Goal: Find contact information: Find contact information

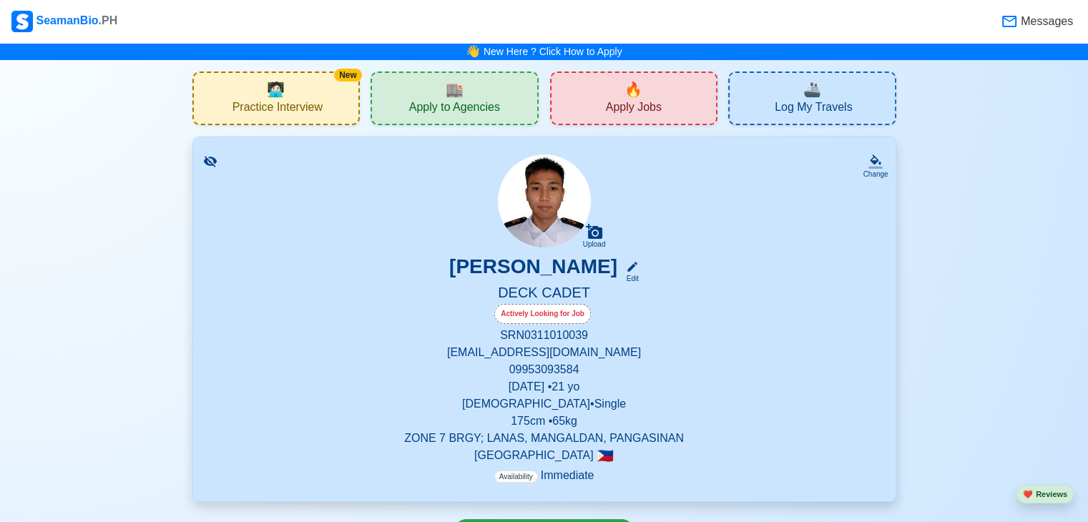
click at [489, 92] on div "🏬 Apply to Agencies" at bounding box center [455, 99] width 168 height 54
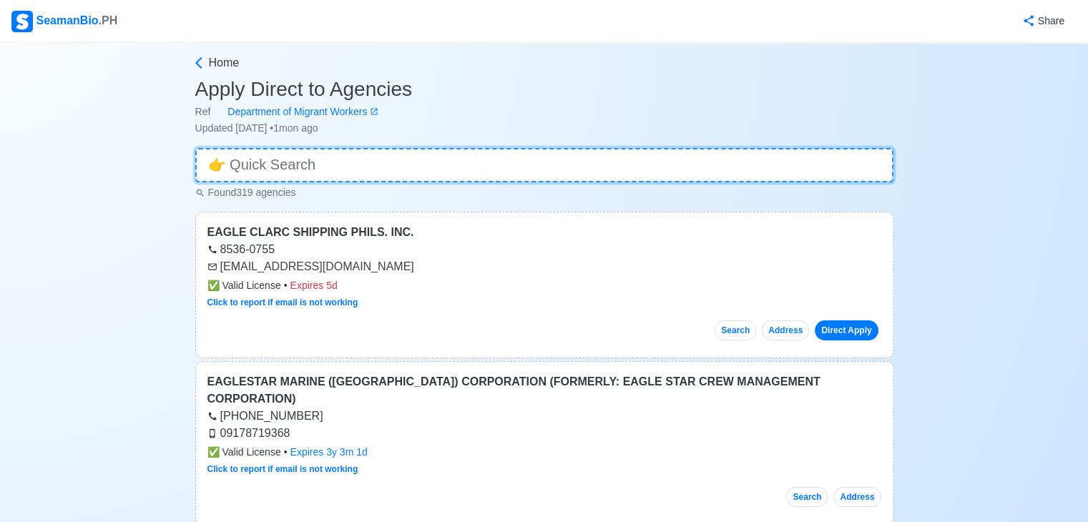
click at [436, 173] on input at bounding box center [544, 165] width 698 height 34
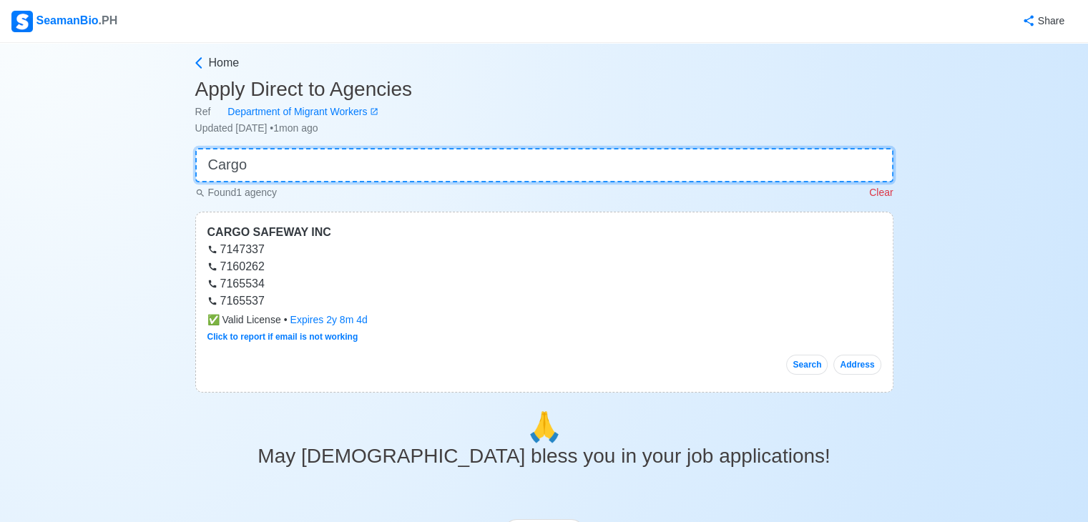
click at [408, 164] on input "Cargo" at bounding box center [544, 165] width 698 height 34
click at [416, 160] on input "Cargo" at bounding box center [544, 165] width 698 height 34
click at [418, 158] on input "Cargo" at bounding box center [544, 165] width 698 height 34
click at [240, 169] on input "Cargo" at bounding box center [544, 165] width 698 height 34
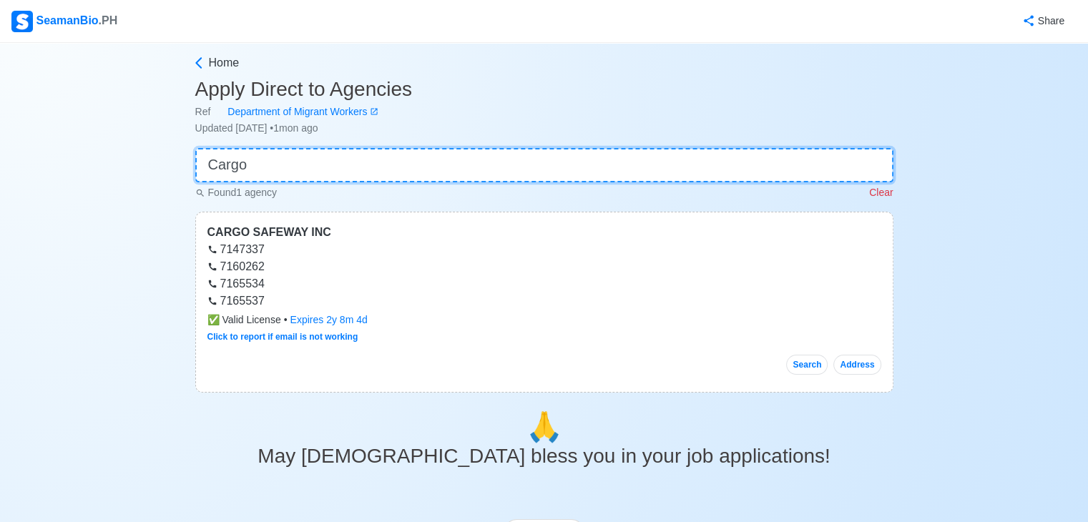
drag, startPoint x: 238, startPoint y: 170, endPoint x: 225, endPoint y: 176, distance: 14.4
click at [225, 176] on input "Cargo" at bounding box center [544, 165] width 698 height 34
click at [323, 166] on input "Cargo" at bounding box center [544, 165] width 698 height 34
click at [329, 174] on input "Cargo" at bounding box center [544, 165] width 698 height 34
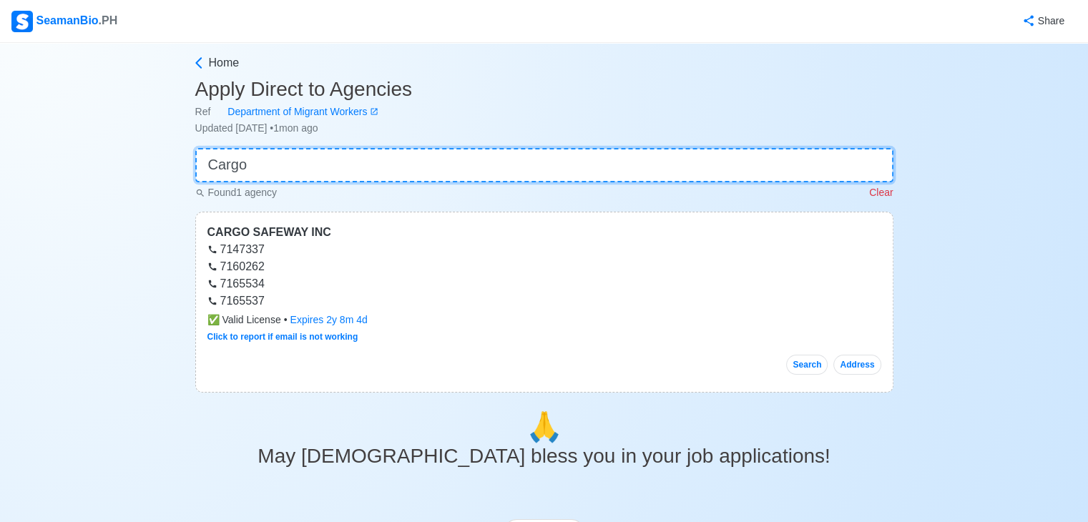
click at [338, 172] on input "Cargo" at bounding box center [544, 165] width 698 height 34
click at [341, 171] on input "Cargo" at bounding box center [544, 165] width 698 height 34
click at [348, 170] on input "Cargo" at bounding box center [544, 165] width 698 height 34
click at [389, 161] on input "Cargo" at bounding box center [544, 165] width 698 height 34
click at [390, 161] on input "Cargo" at bounding box center [544, 165] width 698 height 34
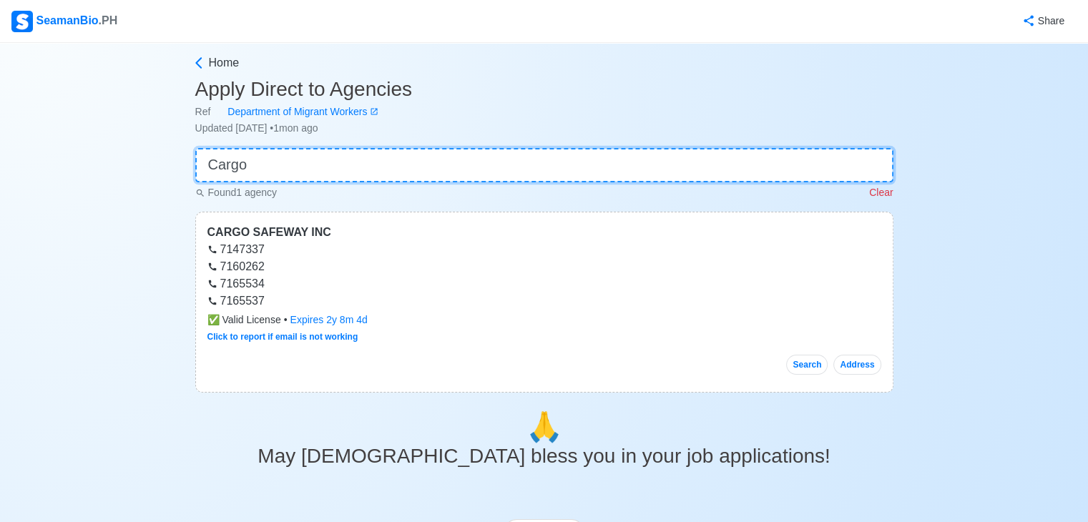
drag, startPoint x: 390, startPoint y: 161, endPoint x: 458, endPoint y: -57, distance: 227.9
click at [458, 0] on html "SeamanBio .PH Share Home Apply Direct to Agencies Ref Department of Migrant Wor…" at bounding box center [544, 261] width 1088 height 522
type input "Cargo"
click at [466, 172] on input "Cargo" at bounding box center [544, 165] width 698 height 34
click at [467, 172] on input "Cargo" at bounding box center [544, 165] width 698 height 34
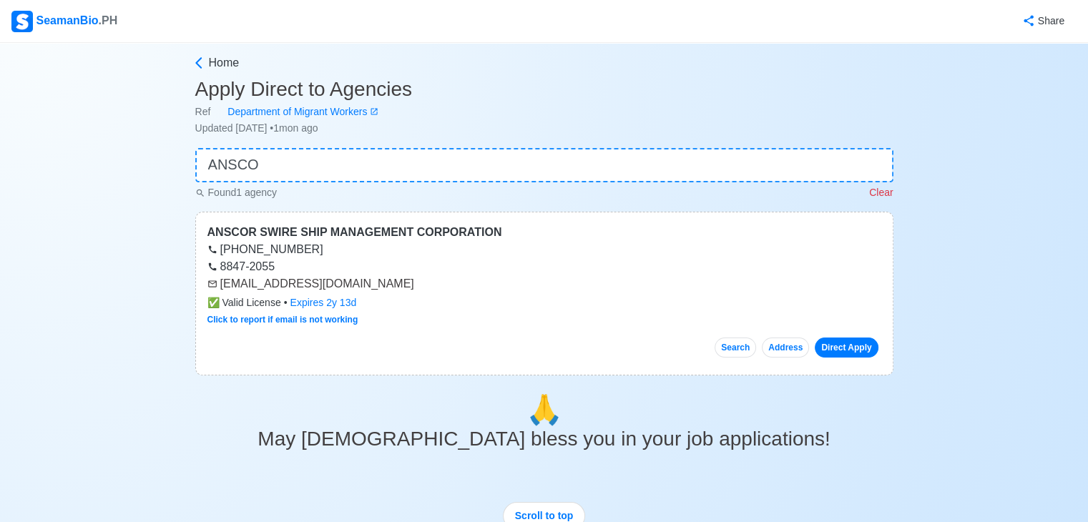
click at [218, 286] on div "[EMAIL_ADDRESS][DOMAIN_NAME]" at bounding box center [545, 283] width 674 height 17
drag, startPoint x: 220, startPoint y: 284, endPoint x: 369, endPoint y: 285, distance: 149.6
click at [369, 285] on div "[EMAIL_ADDRESS][DOMAIN_NAME]" at bounding box center [545, 283] width 674 height 17
copy div "[EMAIL_ADDRESS][DOMAIN_NAME]"
click at [351, 174] on input "ANSCO" at bounding box center [544, 165] width 698 height 34
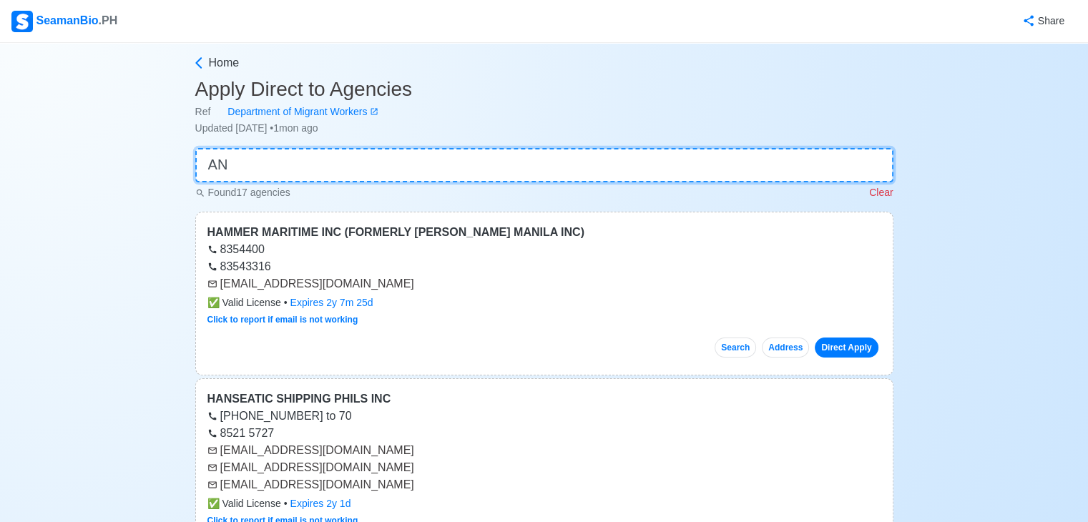
type input "A"
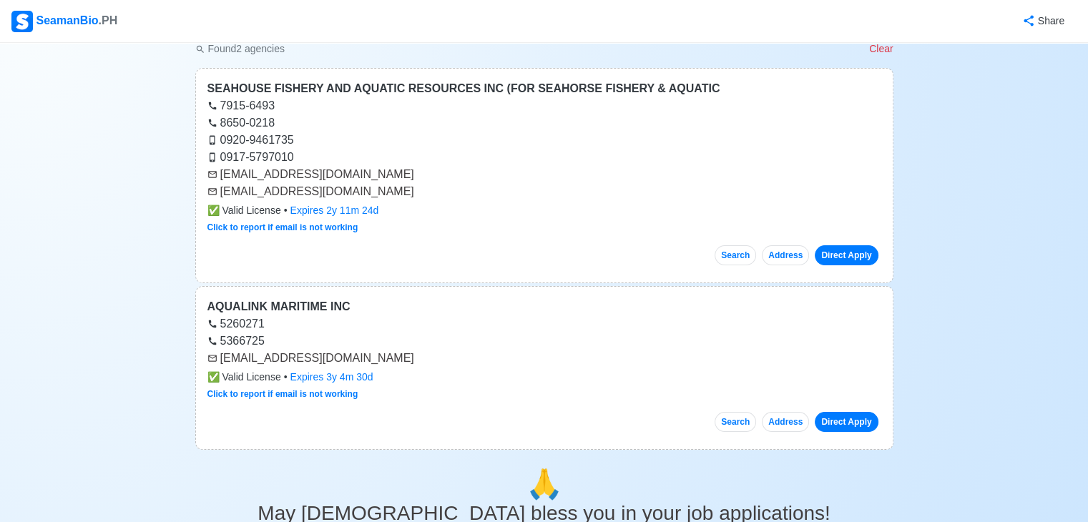
scroll to position [157, 0]
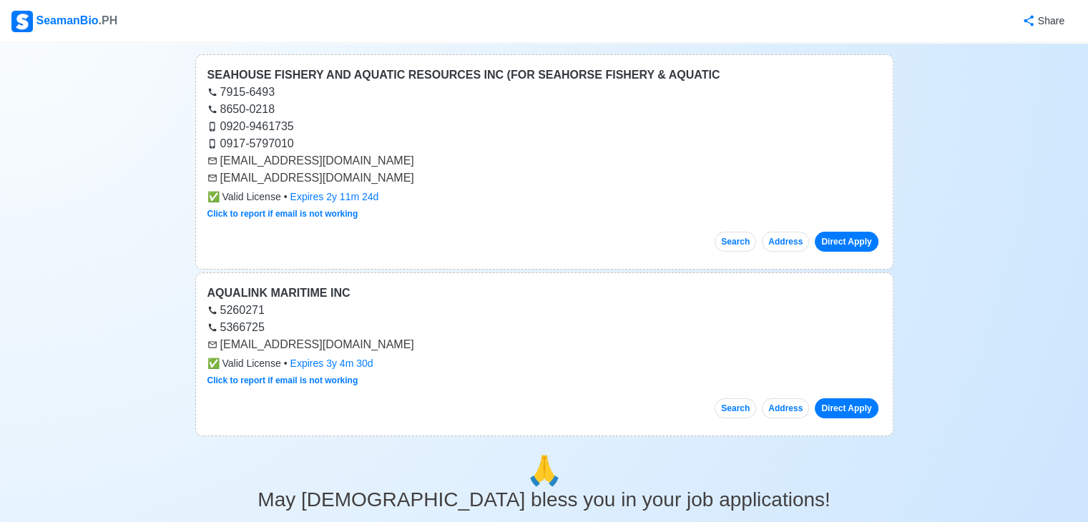
type input "aqua"
click at [220, 343] on div "[EMAIL_ADDRESS][DOMAIN_NAME]" at bounding box center [545, 344] width 674 height 17
drag, startPoint x: 220, startPoint y: 344, endPoint x: 411, endPoint y: 343, distance: 191.1
click at [411, 343] on div "[EMAIL_ADDRESS][DOMAIN_NAME]" at bounding box center [545, 344] width 674 height 17
copy div "[EMAIL_ADDRESS][DOMAIN_NAME]"
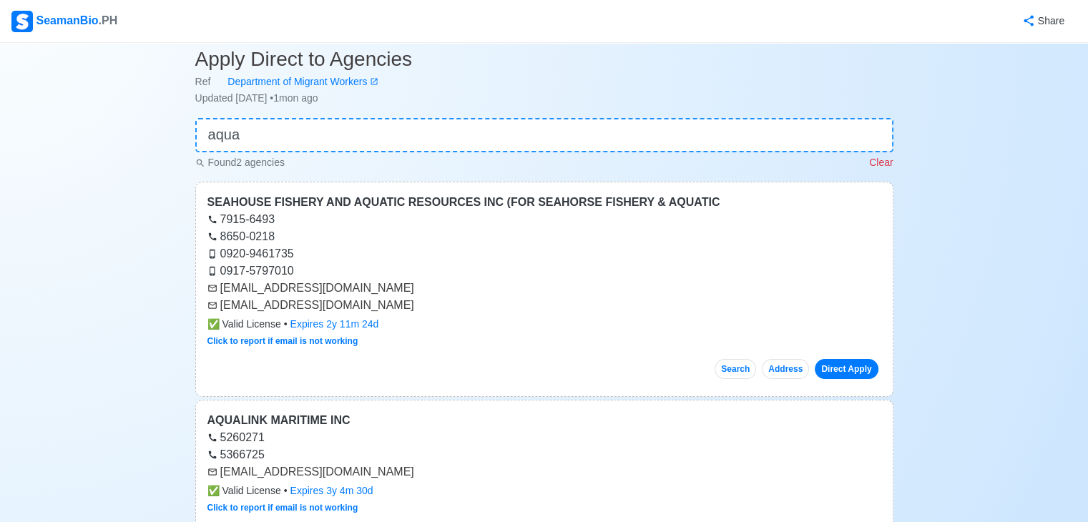
scroll to position [0, 0]
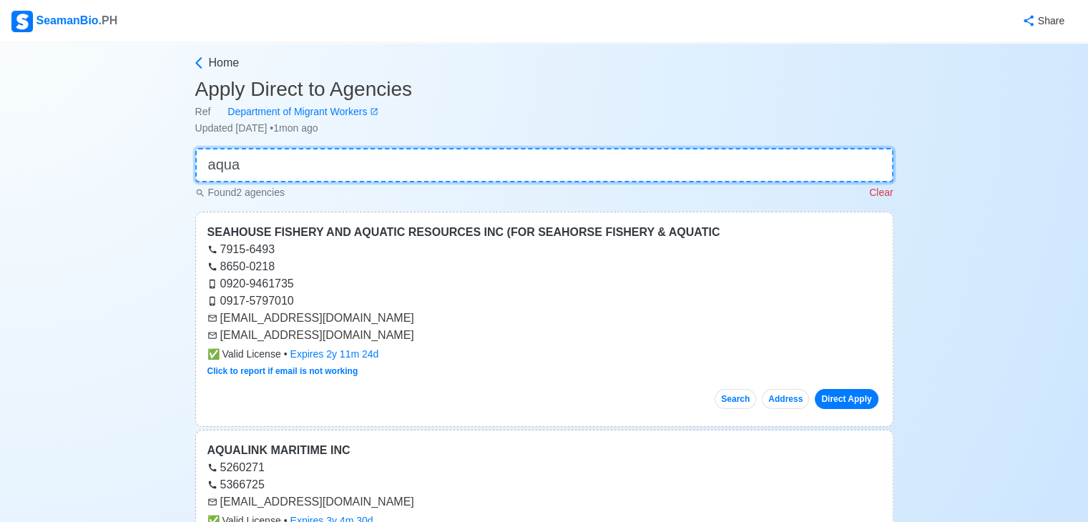
click at [570, 166] on input "aqua" at bounding box center [544, 165] width 698 height 34
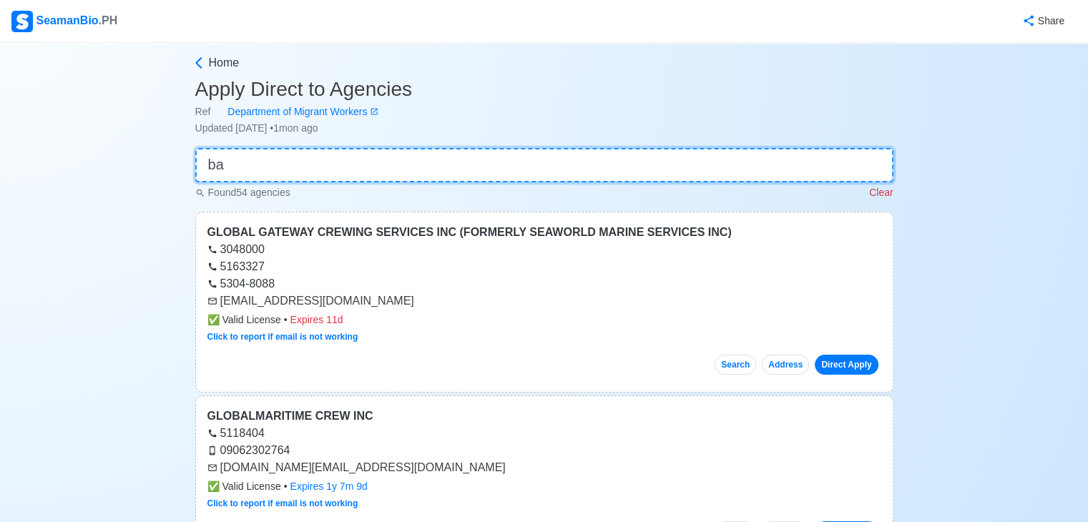
type input "b"
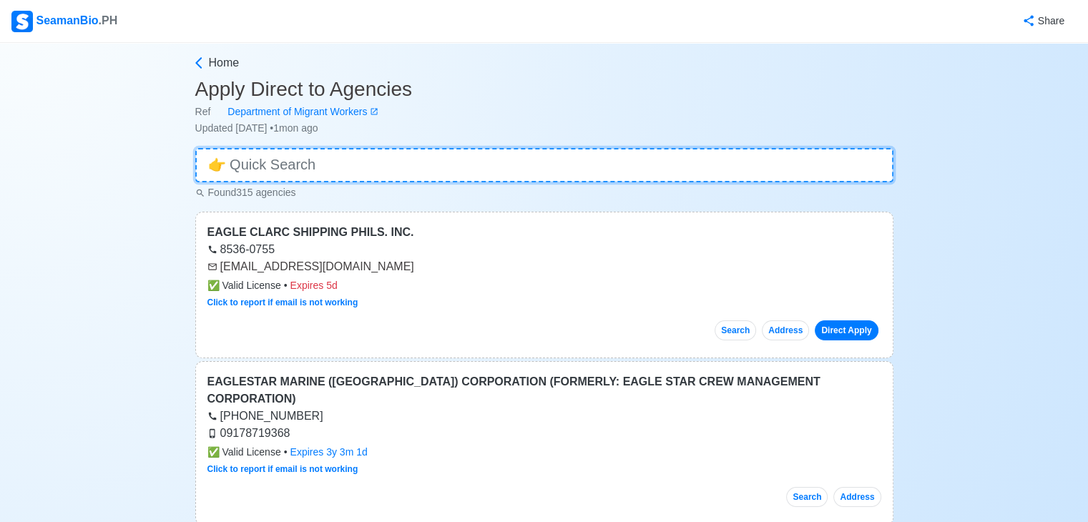
type input "w"
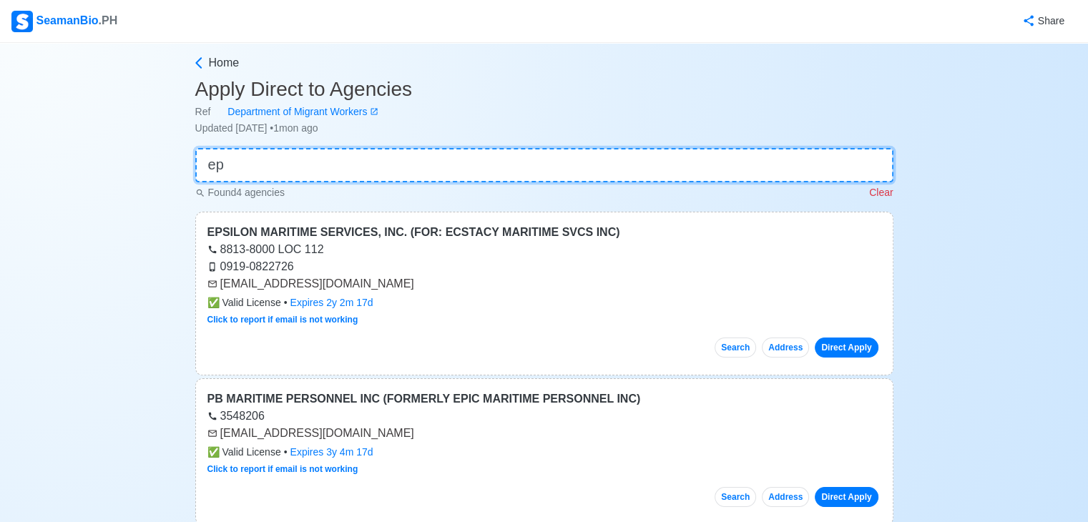
type input "e"
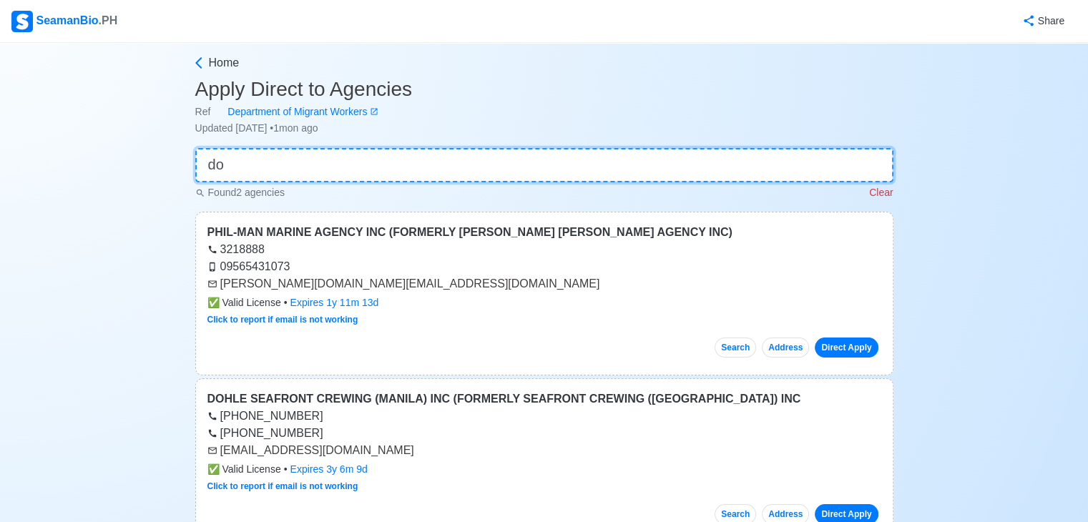
type input "d"
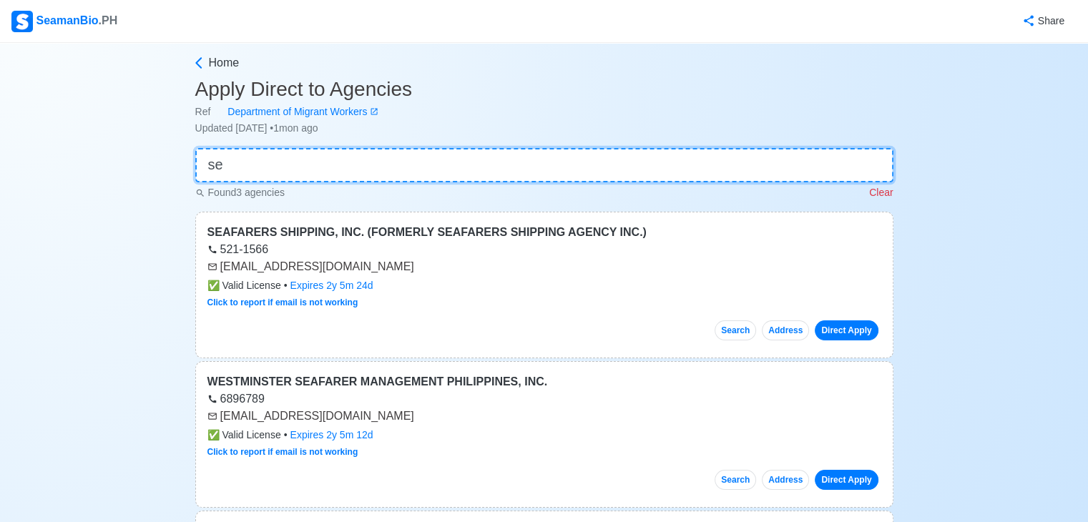
type input "s"
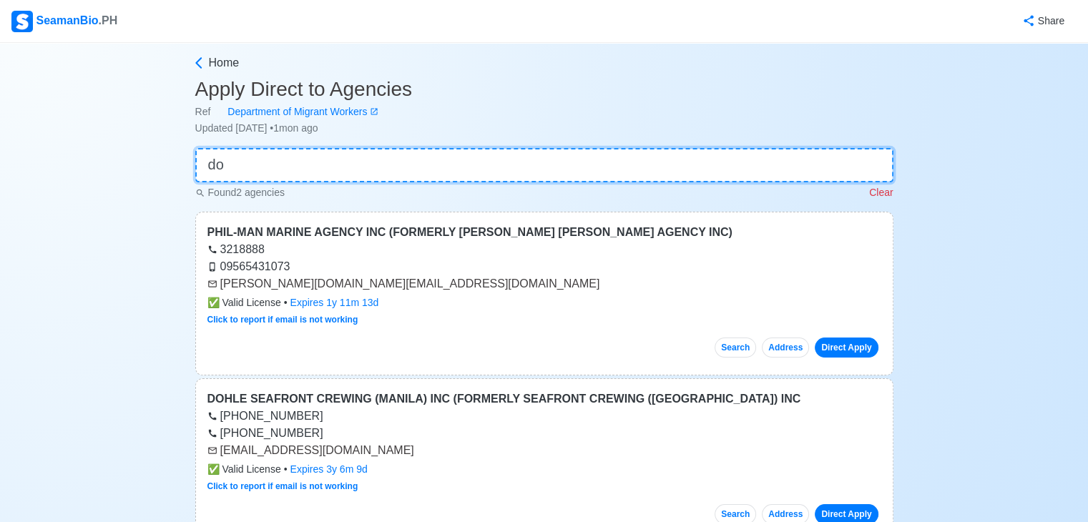
type input "d"
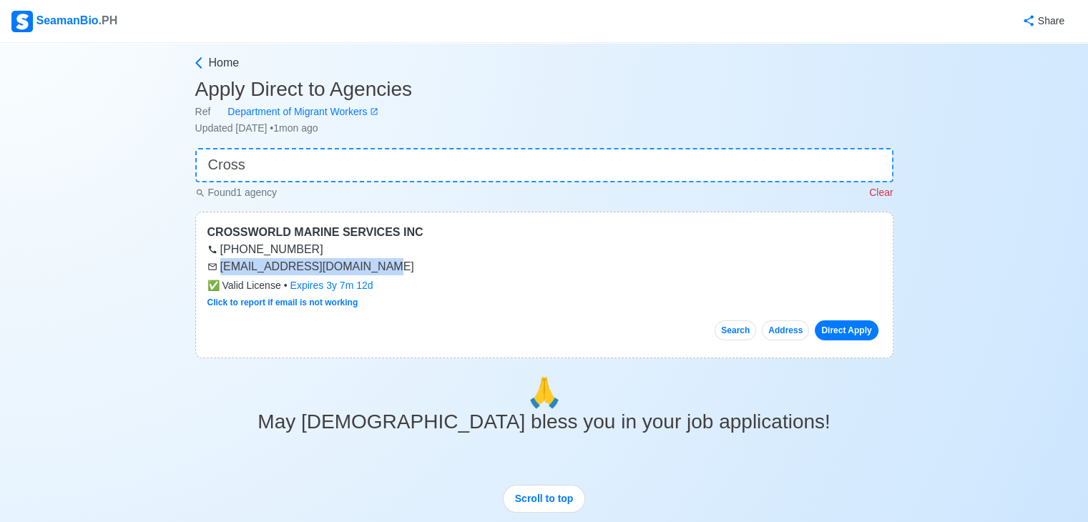
drag, startPoint x: 220, startPoint y: 267, endPoint x: 384, endPoint y: 270, distance: 163.9
click at [384, 270] on div "[EMAIL_ADDRESS][DOMAIN_NAME]" at bounding box center [545, 266] width 674 height 17
copy div "[EMAIL_ADDRESS][DOMAIN_NAME]"
click at [424, 294] on div "CROSSWORLD MARINE SERVICES INC [PHONE_NUMBER] [EMAIL_ADDRESS][DOMAIN_NAME] ✅ Va…" at bounding box center [544, 285] width 698 height 147
click at [507, 170] on input "Cross" at bounding box center [544, 165] width 698 height 34
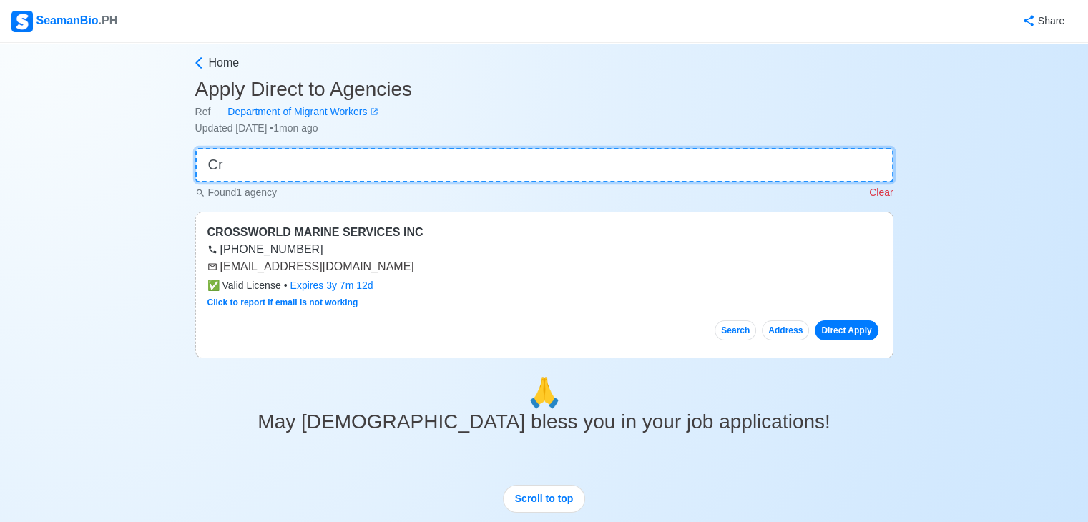
type input "C"
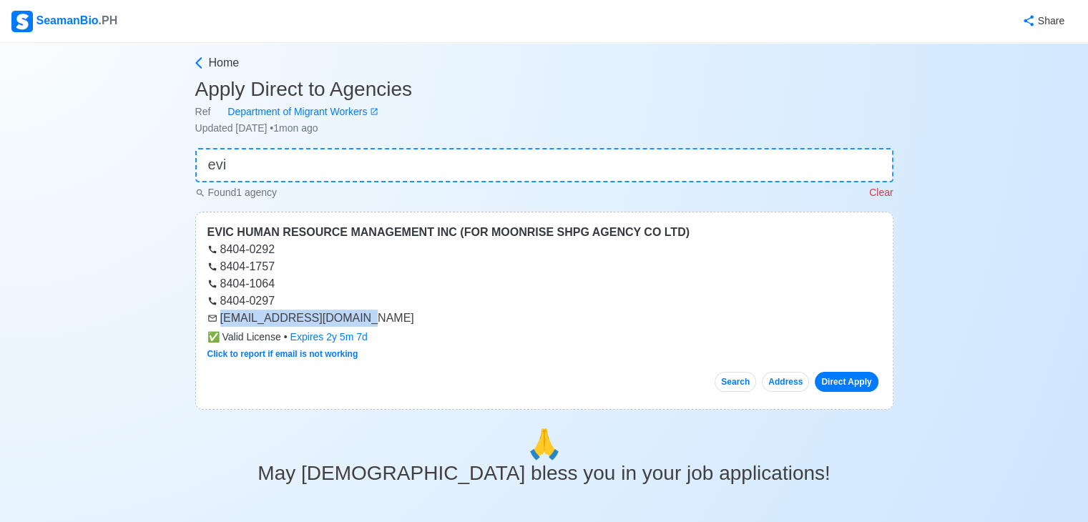
drag, startPoint x: 220, startPoint y: 318, endPoint x: 350, endPoint y: 321, distance: 129.5
click at [350, 321] on div "[EMAIL_ADDRESS][DOMAIN_NAME]" at bounding box center [545, 318] width 674 height 17
copy div "[EMAIL_ADDRESS][DOMAIN_NAME]"
click at [558, 155] on input "evi" at bounding box center [544, 165] width 698 height 34
type input "e"
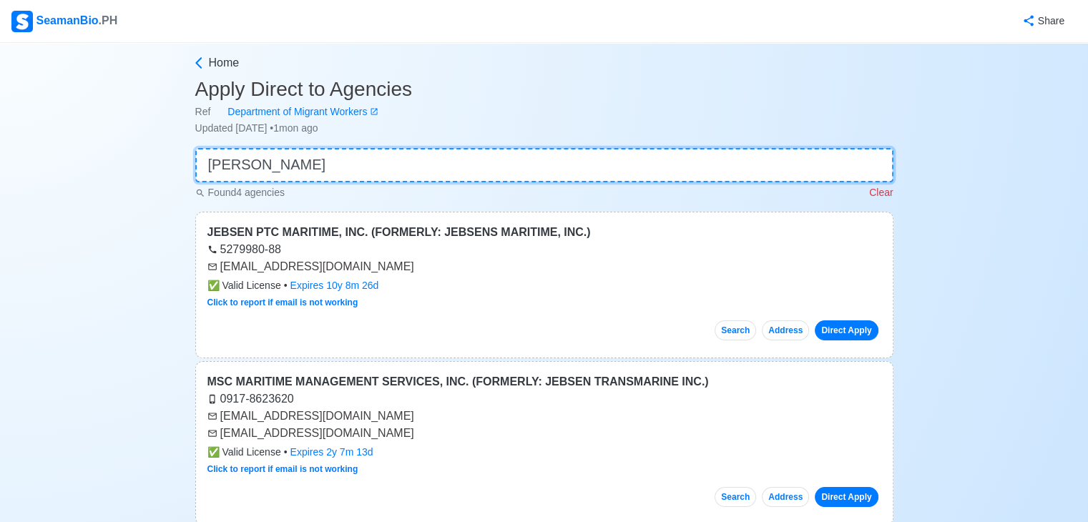
type input "[PERSON_NAME]"
drag, startPoint x: 223, startPoint y: 270, endPoint x: 271, endPoint y: 269, distance: 47.9
click at [271, 269] on div "[EMAIL_ADDRESS][DOMAIN_NAME]" at bounding box center [545, 266] width 674 height 17
click at [216, 268] on icon at bounding box center [213, 267] width 10 height 10
click at [229, 268] on div "[EMAIL_ADDRESS][DOMAIN_NAME]" at bounding box center [545, 266] width 674 height 17
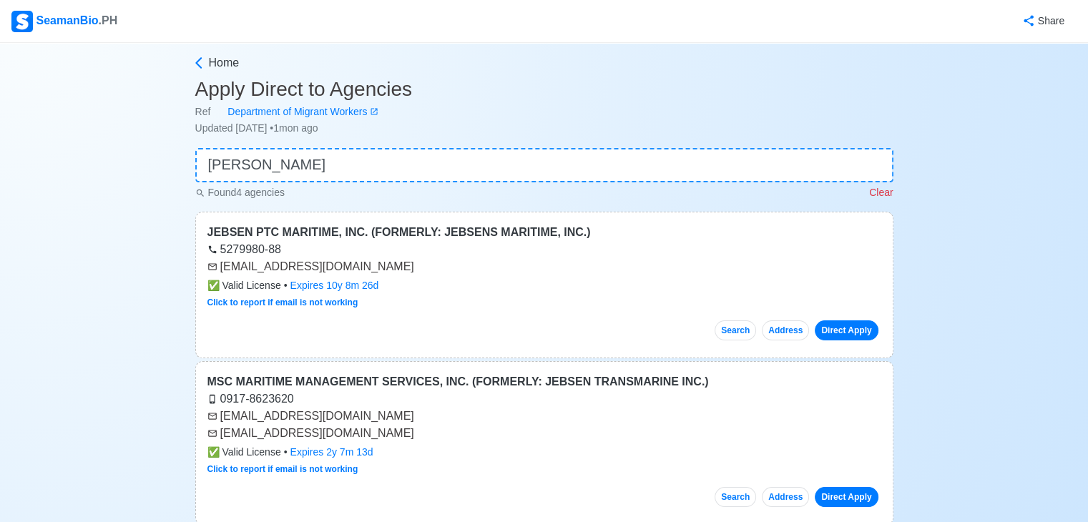
click at [223, 267] on div "[EMAIL_ADDRESS][DOMAIN_NAME]" at bounding box center [545, 266] width 674 height 17
drag, startPoint x: 223, startPoint y: 267, endPoint x: 386, endPoint y: 273, distance: 164.0
click at [384, 270] on div "[EMAIL_ADDRESS][DOMAIN_NAME]" at bounding box center [545, 266] width 674 height 17
copy div "[EMAIL_ADDRESS][DOMAIN_NAME]"
drag, startPoint x: 725, startPoint y: 155, endPoint x: 593, endPoint y: 250, distance: 162.0
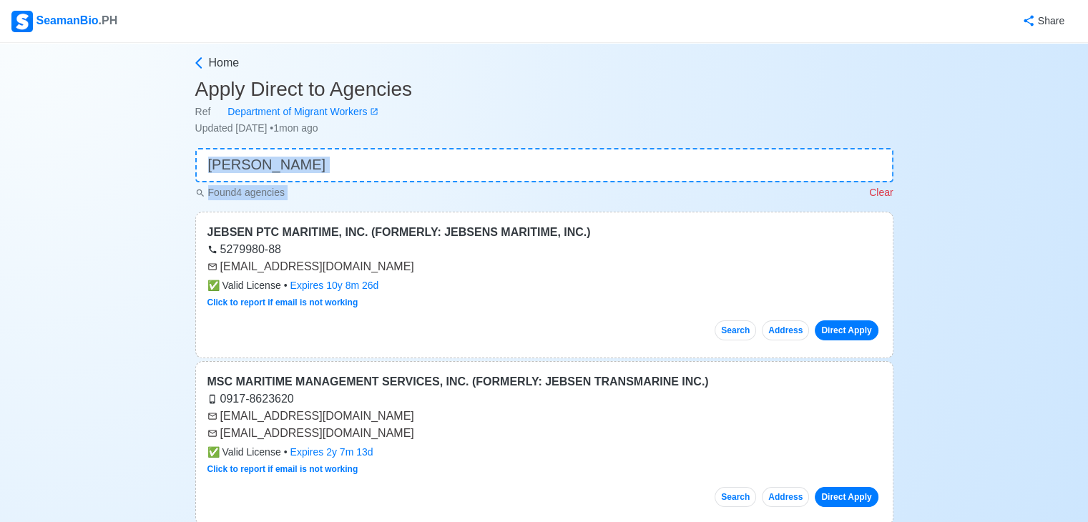
click at [381, 155] on input "[PERSON_NAME]" at bounding box center [544, 165] width 698 height 34
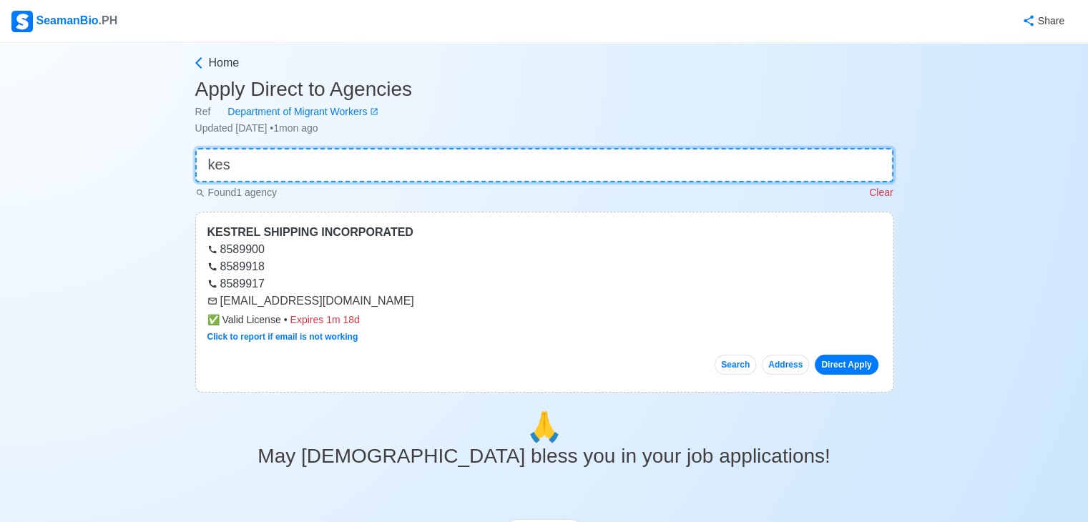
type input "kes"
drag, startPoint x: 222, startPoint y: 298, endPoint x: 278, endPoint y: 298, distance: 56.5
click at [278, 298] on div "[EMAIL_ADDRESS][DOMAIN_NAME]" at bounding box center [545, 301] width 674 height 17
click at [387, 260] on div "8589918" at bounding box center [545, 266] width 674 height 17
drag, startPoint x: 221, startPoint y: 298, endPoint x: 373, endPoint y: 298, distance: 151.7
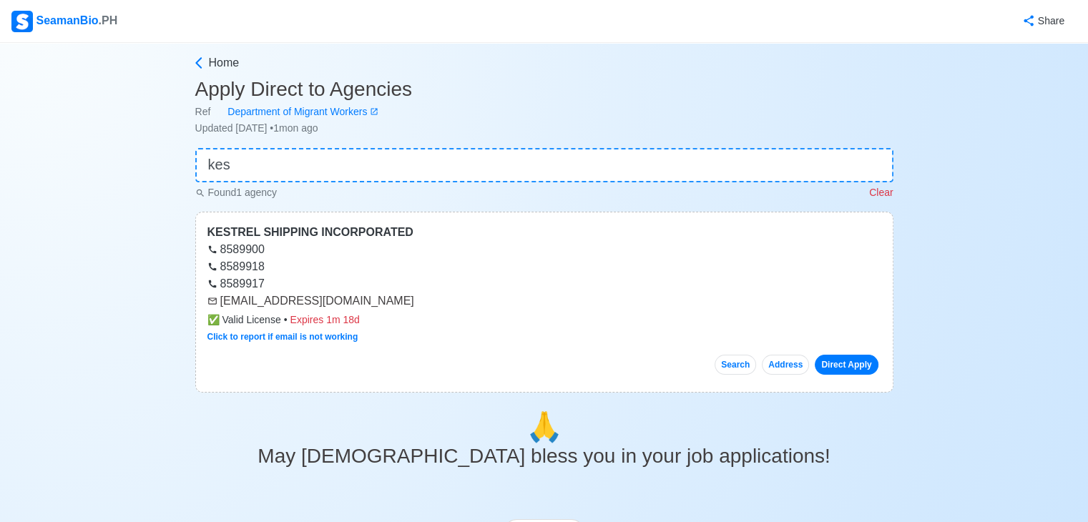
click at [373, 298] on div "[EMAIL_ADDRESS][DOMAIN_NAME]" at bounding box center [545, 301] width 674 height 17
copy div "[EMAIL_ADDRESS][DOMAIN_NAME]"
click at [239, 175] on input "kes" at bounding box center [544, 165] width 698 height 34
click at [238, 172] on input "kes" at bounding box center [544, 165] width 698 height 34
click at [240, 171] on input "kes" at bounding box center [544, 165] width 698 height 34
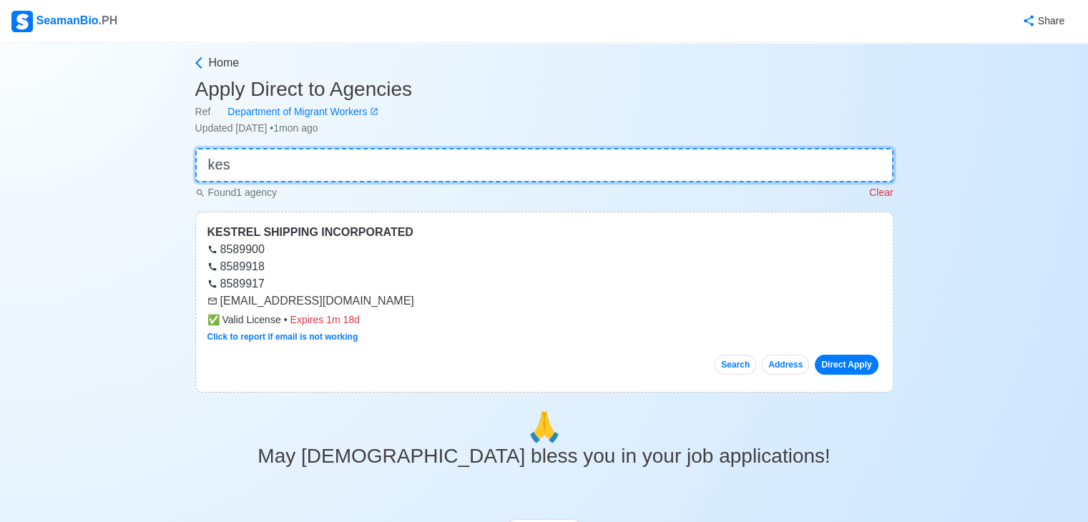
click at [247, 171] on input "kes" at bounding box center [544, 165] width 698 height 34
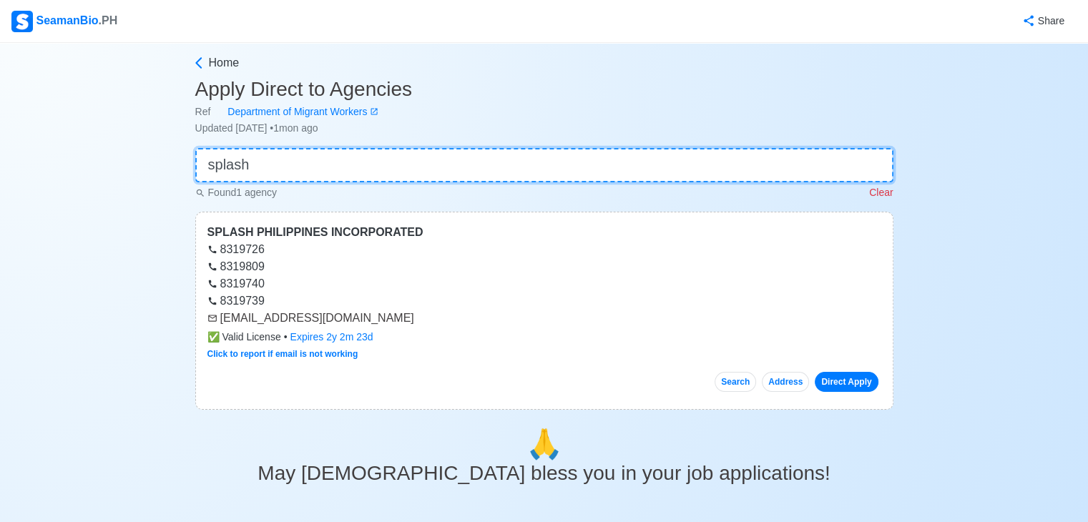
type input "splash"
drag, startPoint x: 220, startPoint y: 318, endPoint x: 255, endPoint y: 318, distance: 34.4
click at [253, 318] on div "[EMAIL_ADDRESS][DOMAIN_NAME]" at bounding box center [545, 318] width 674 height 17
click at [404, 161] on input "splash" at bounding box center [544, 165] width 698 height 34
drag, startPoint x: 221, startPoint y: 319, endPoint x: 321, endPoint y: 318, distance: 100.2
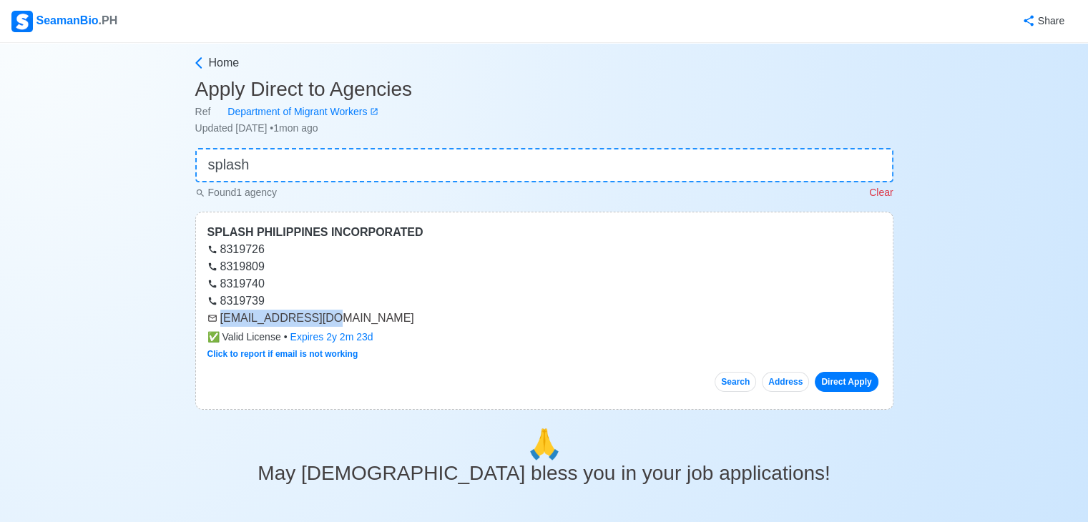
click at [321, 318] on div "[EMAIL_ADDRESS][DOMAIN_NAME]" at bounding box center [545, 318] width 674 height 17
copy div "[EMAIL_ADDRESS][DOMAIN_NAME]"
